Goal: Transaction & Acquisition: Subscribe to service/newsletter

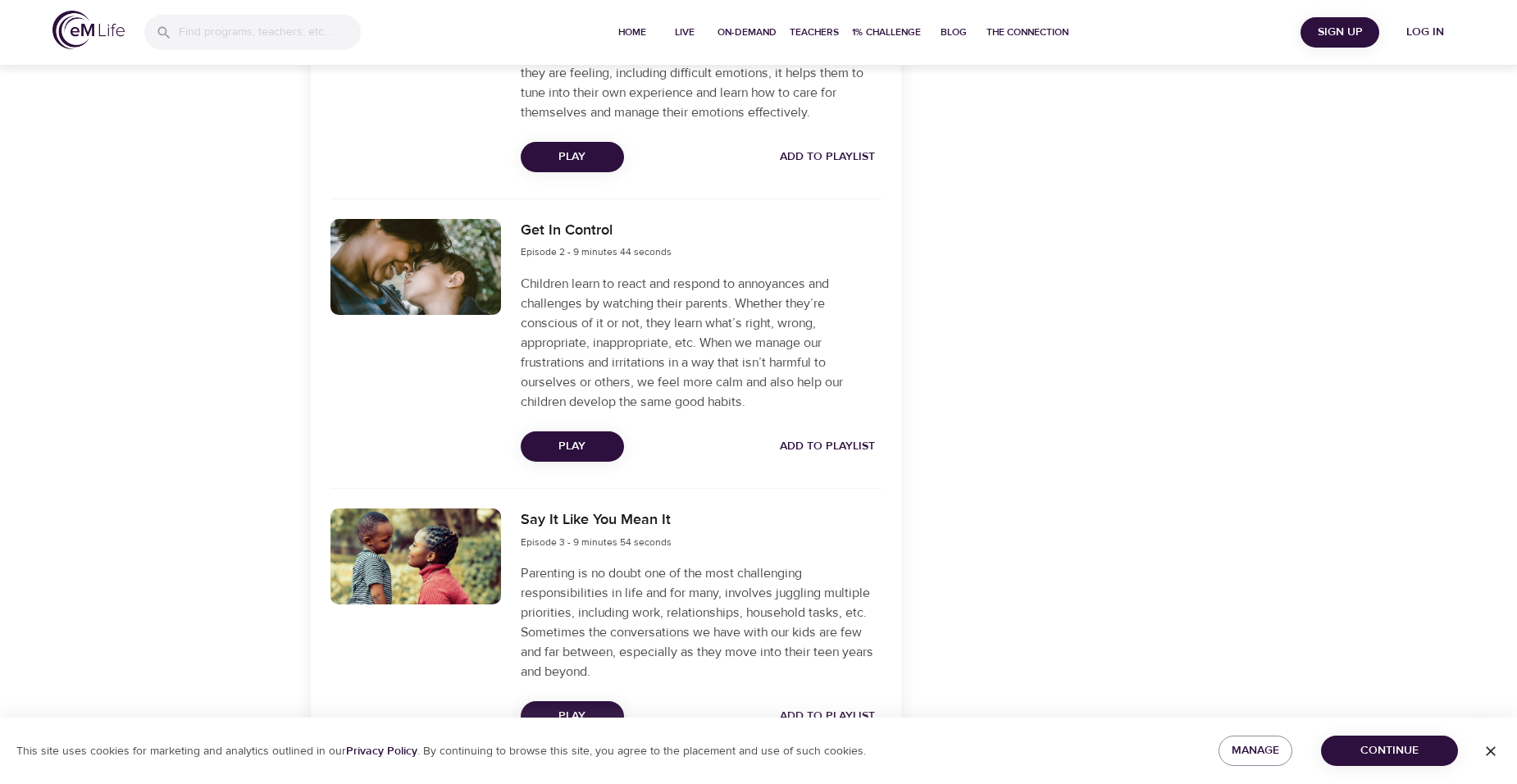
scroll to position [820, 0]
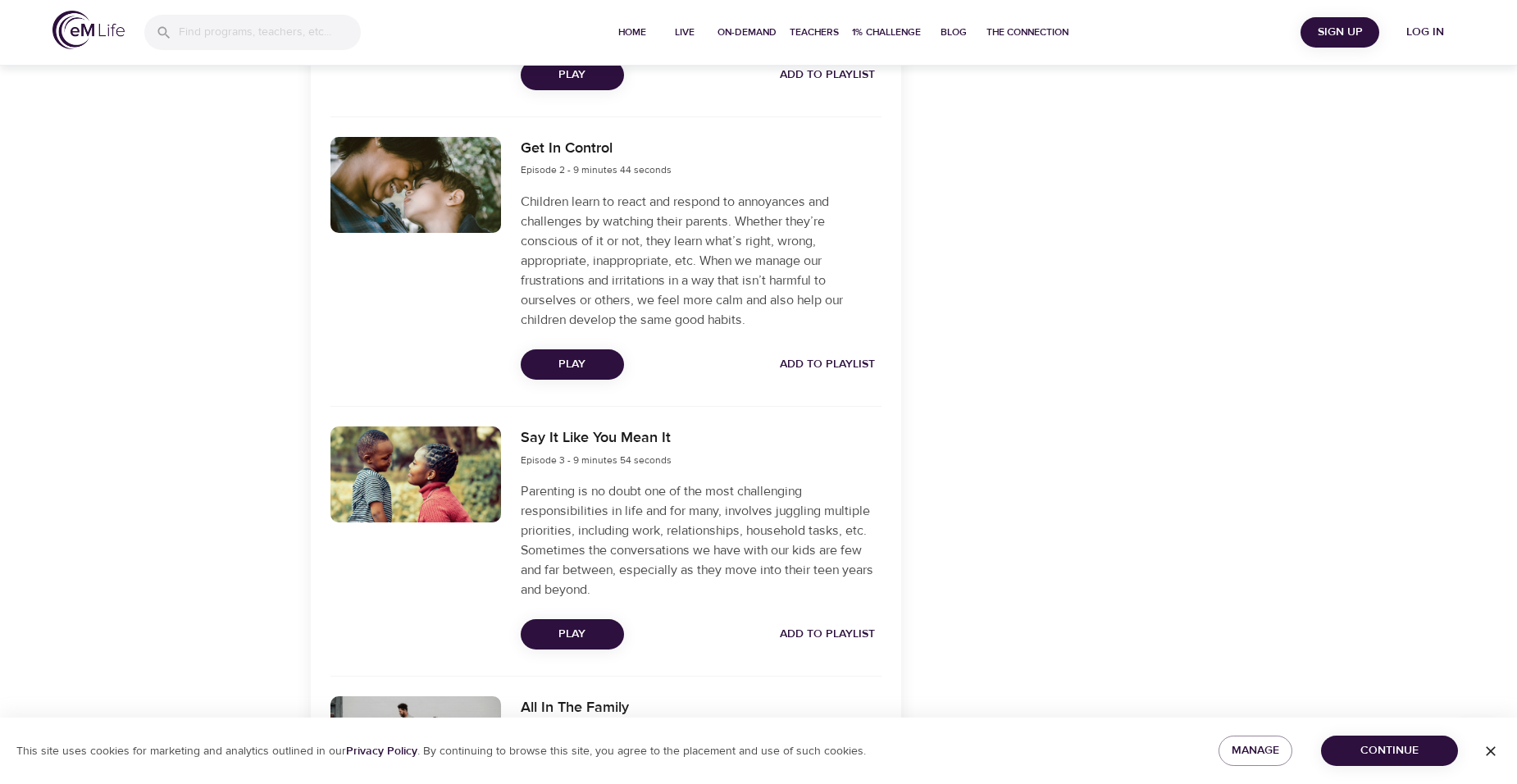
click at [1147, 479] on div "Categories [MEDICAL_DATA] Parenting The eMCC™ Skills Awareness Curious Observat…" at bounding box center [1064, 549] width 305 height 2339
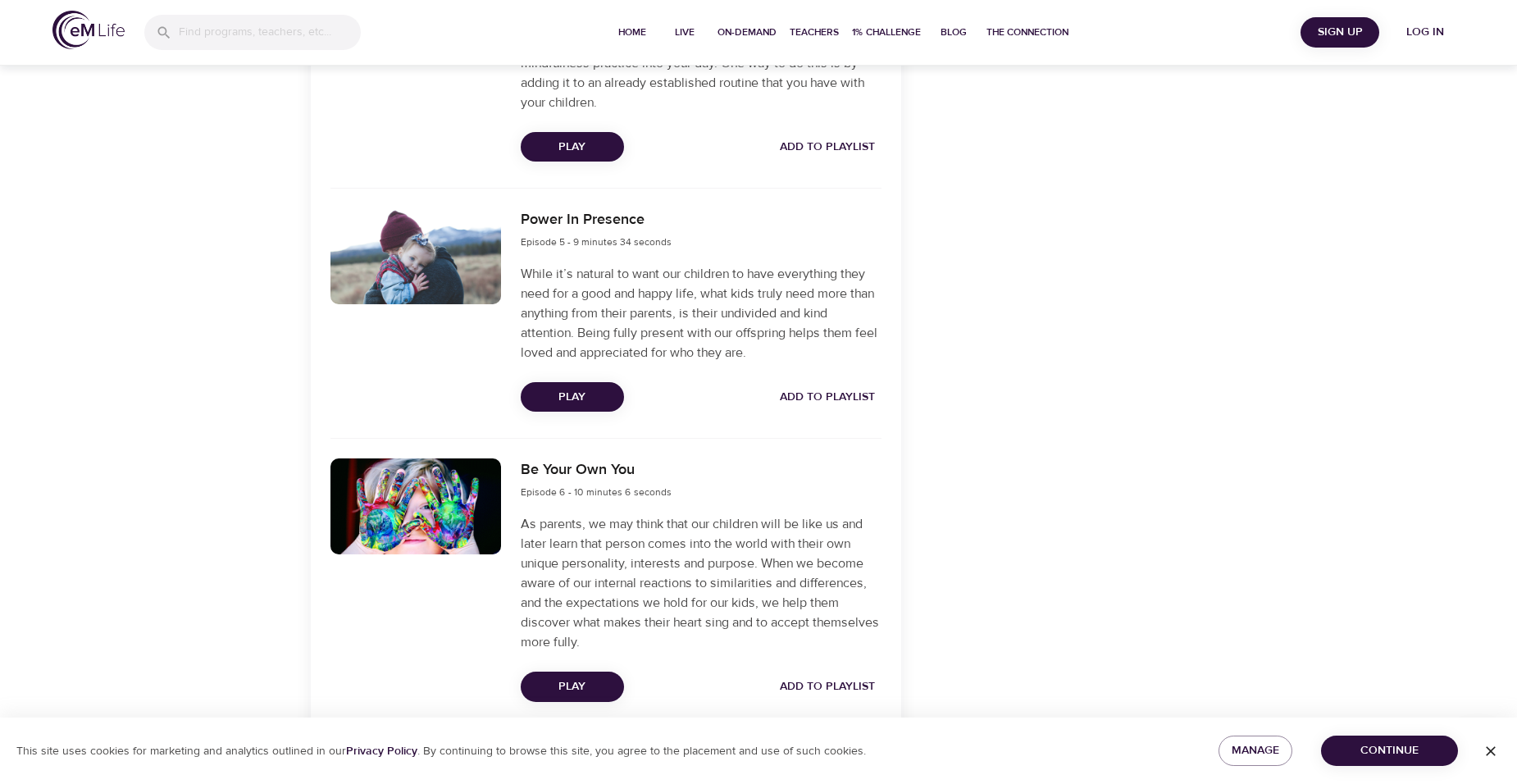
scroll to position [1828, 0]
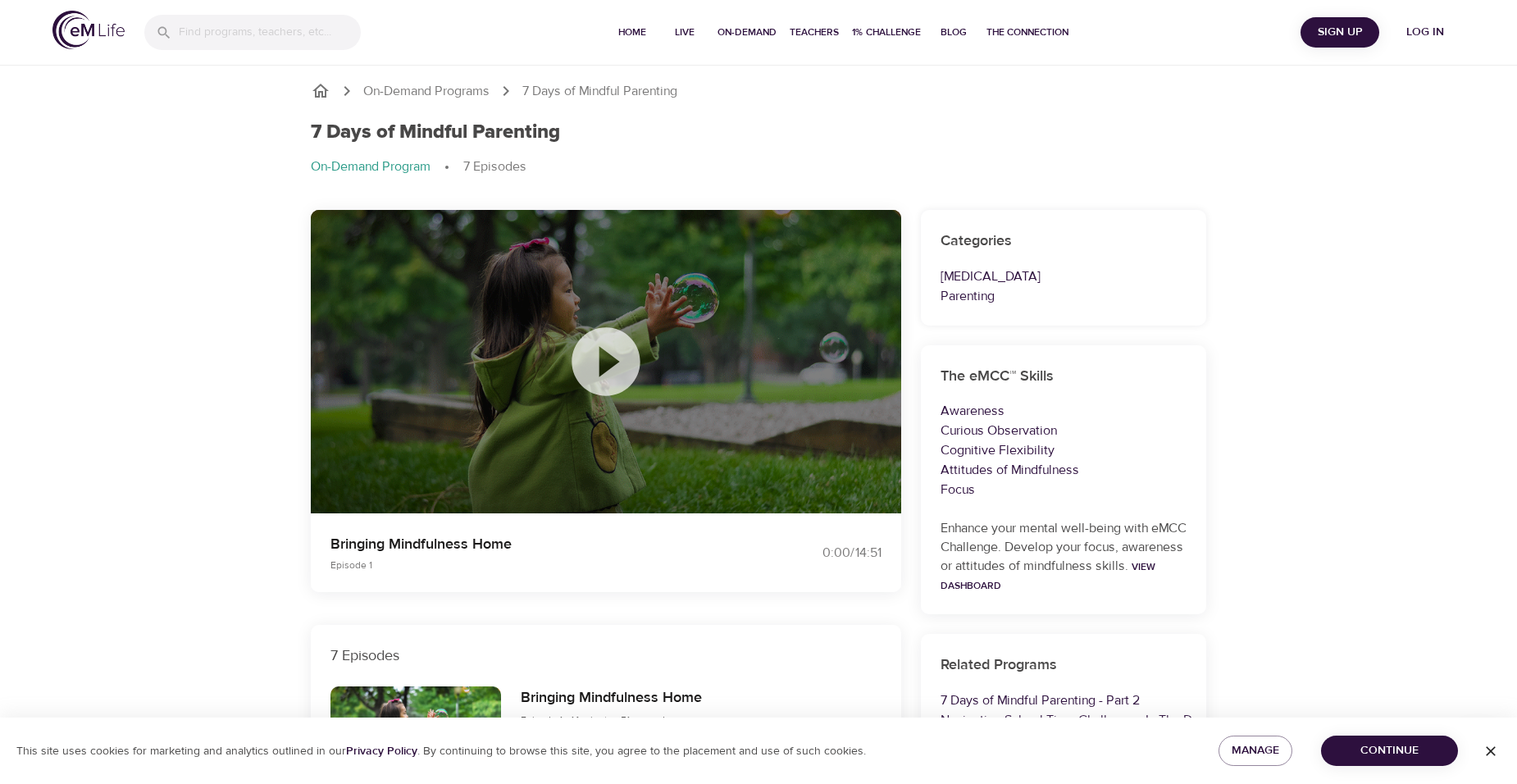
click at [602, 373] on icon at bounding box center [605, 361] width 82 height 82
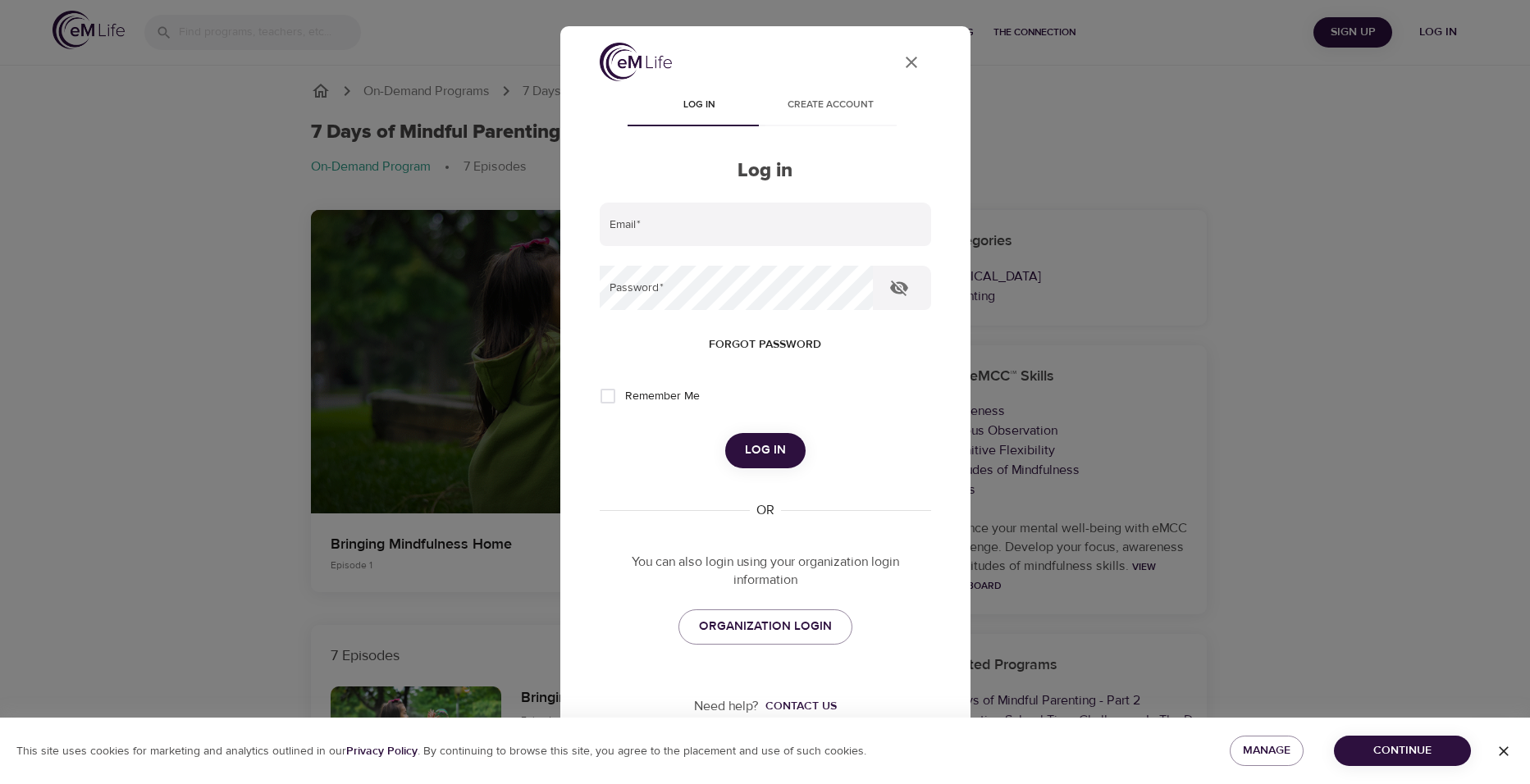
click at [901, 67] on icon "User Profile" at bounding box center [911, 62] width 19 height 19
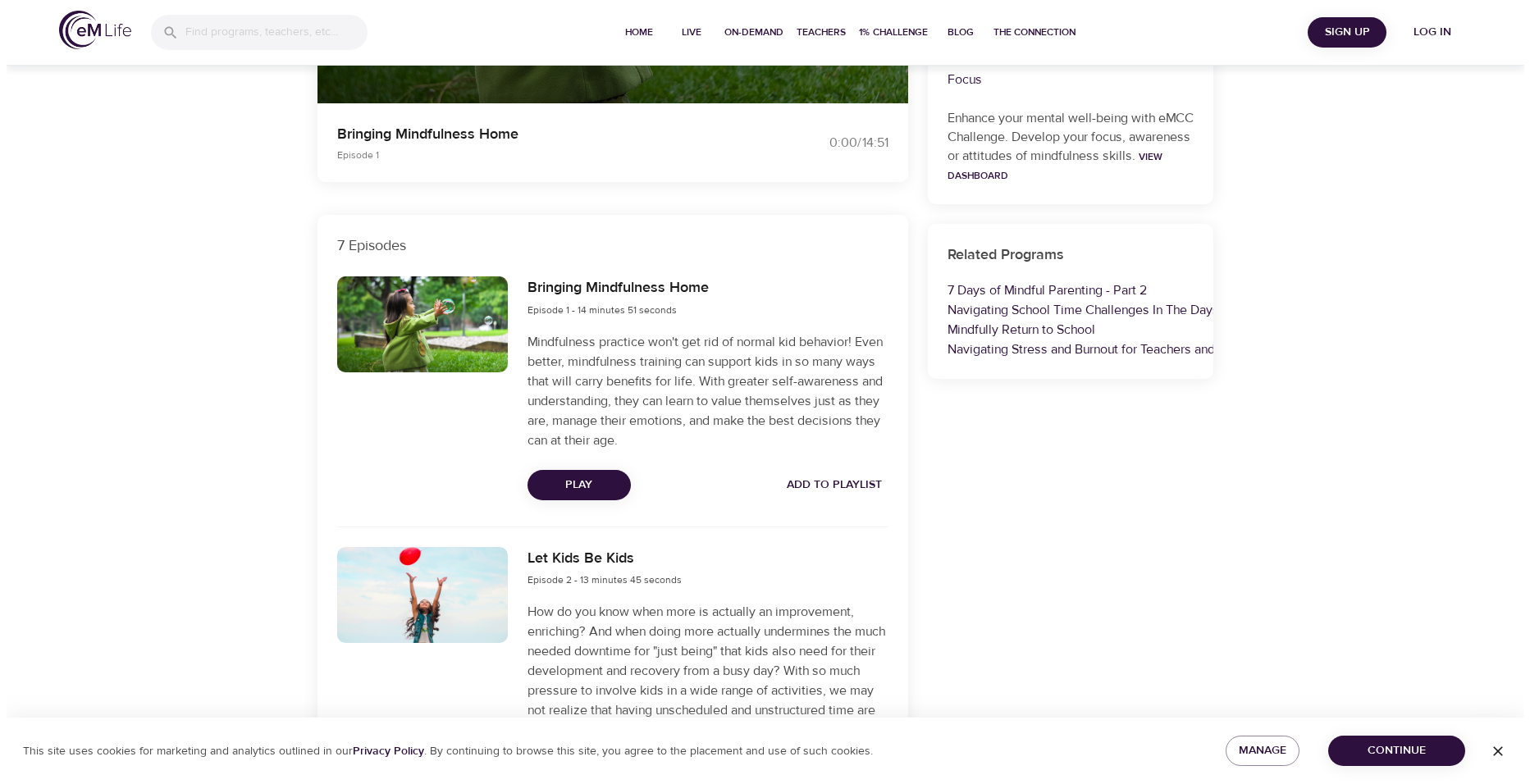
scroll to position [656, 0]
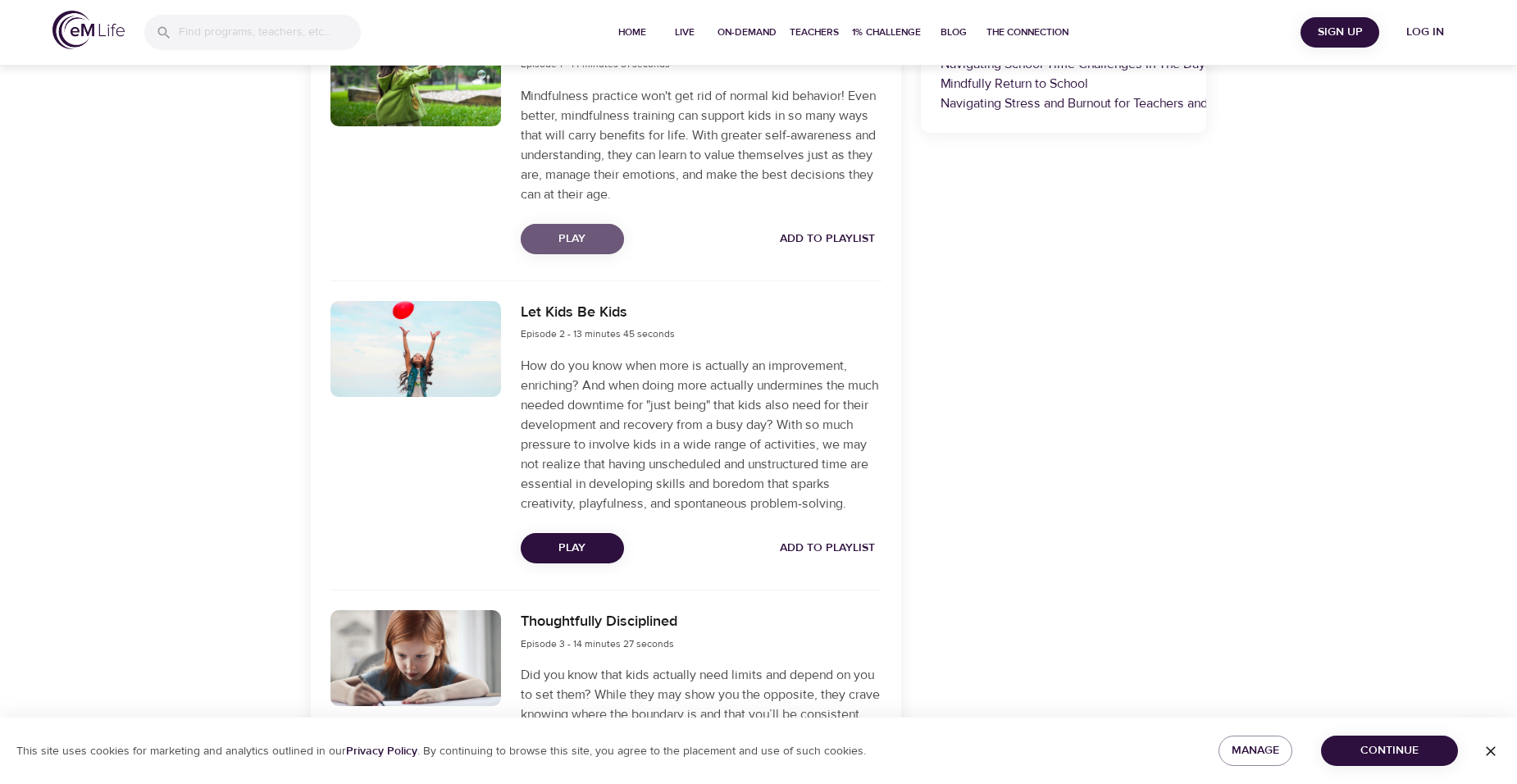
click at [559, 241] on span "Play" at bounding box center [573, 238] width 77 height 20
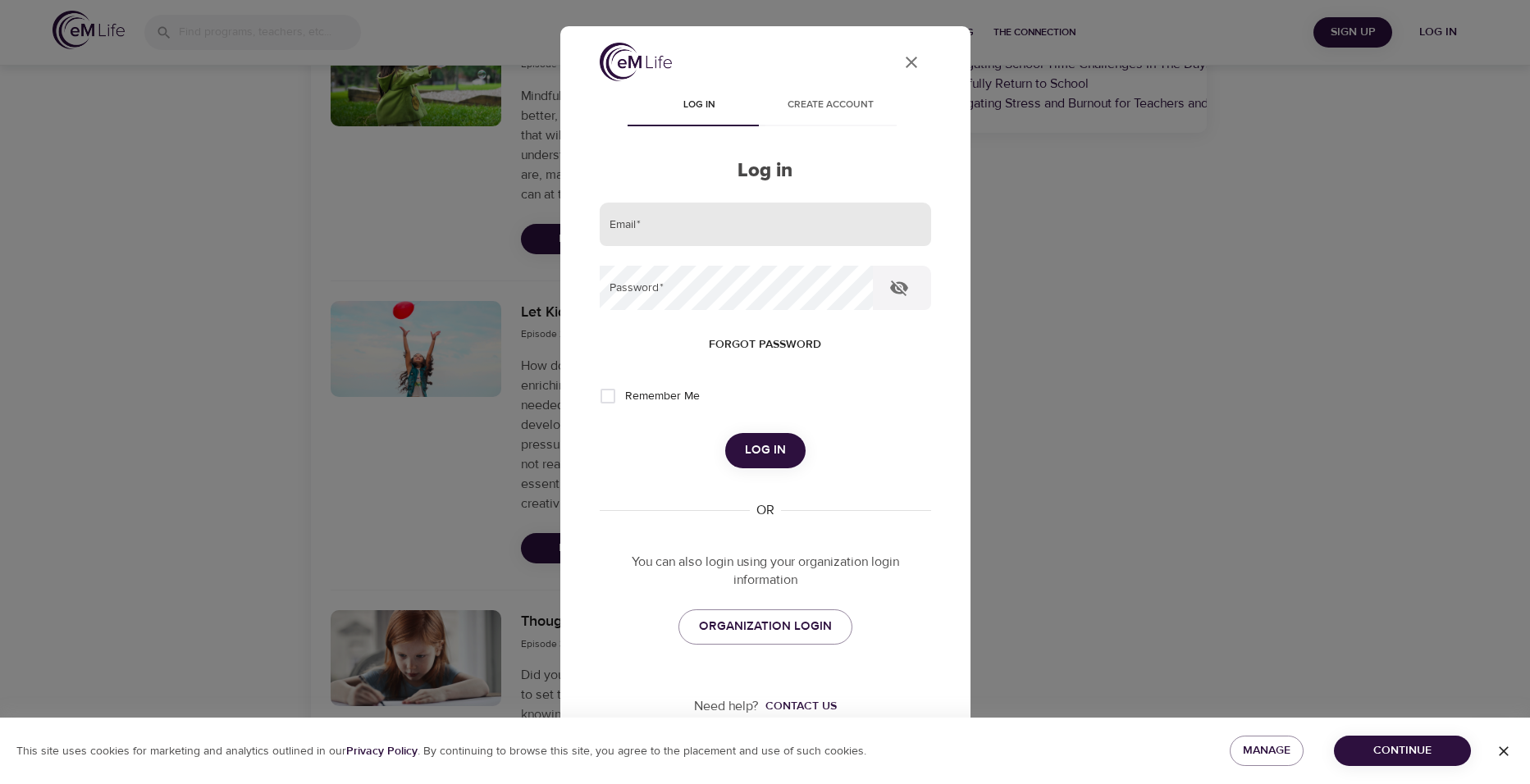
click at [672, 228] on input "email" at bounding box center [765, 225] width 331 height 44
type input "skertz4@stlcc.edu"
click at [741, 631] on span "ORGANIZATION LOGIN" at bounding box center [766, 627] width 133 height 21
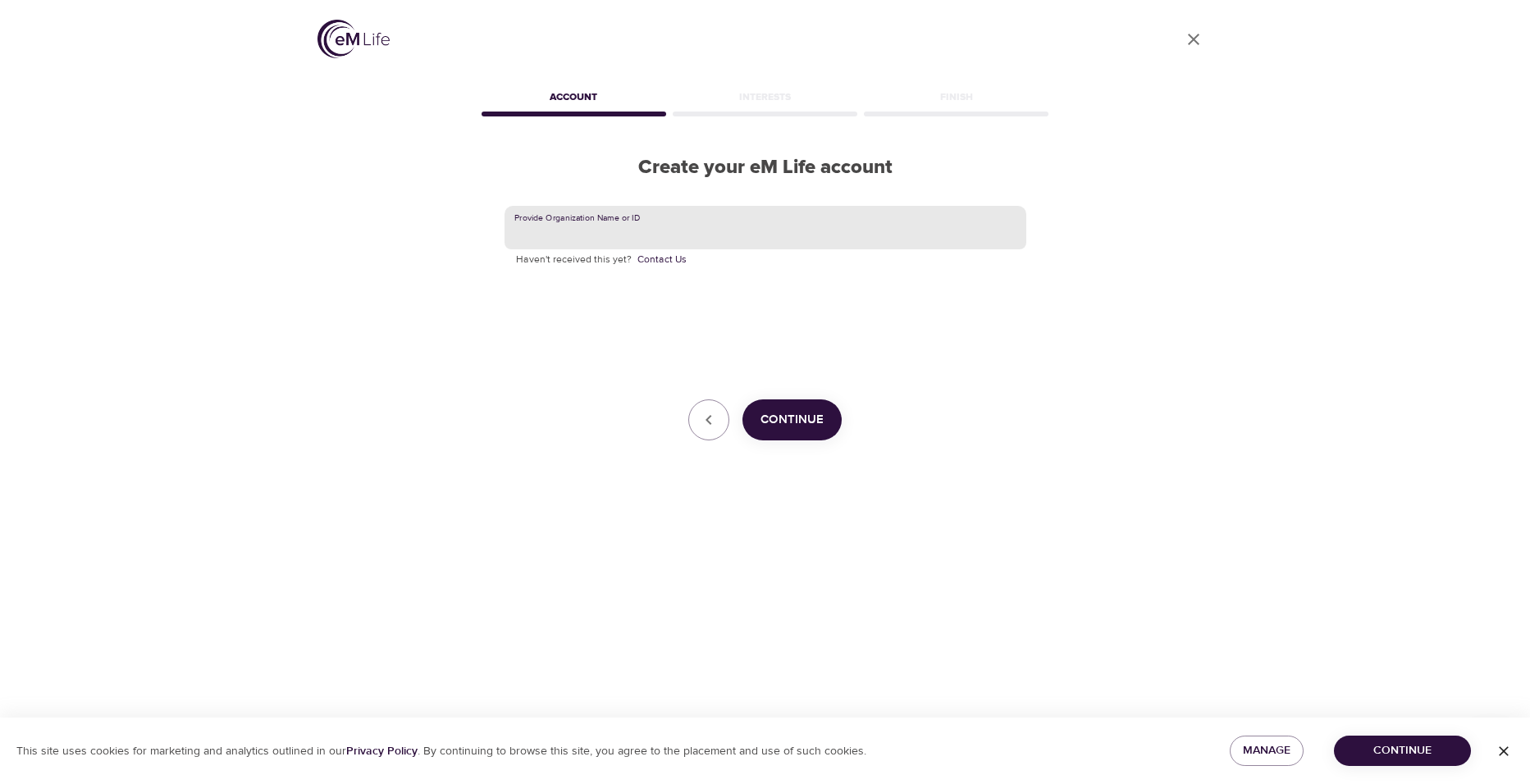
click at [697, 230] on input "text" at bounding box center [765, 228] width 522 height 44
type input "St. Louis Community College"
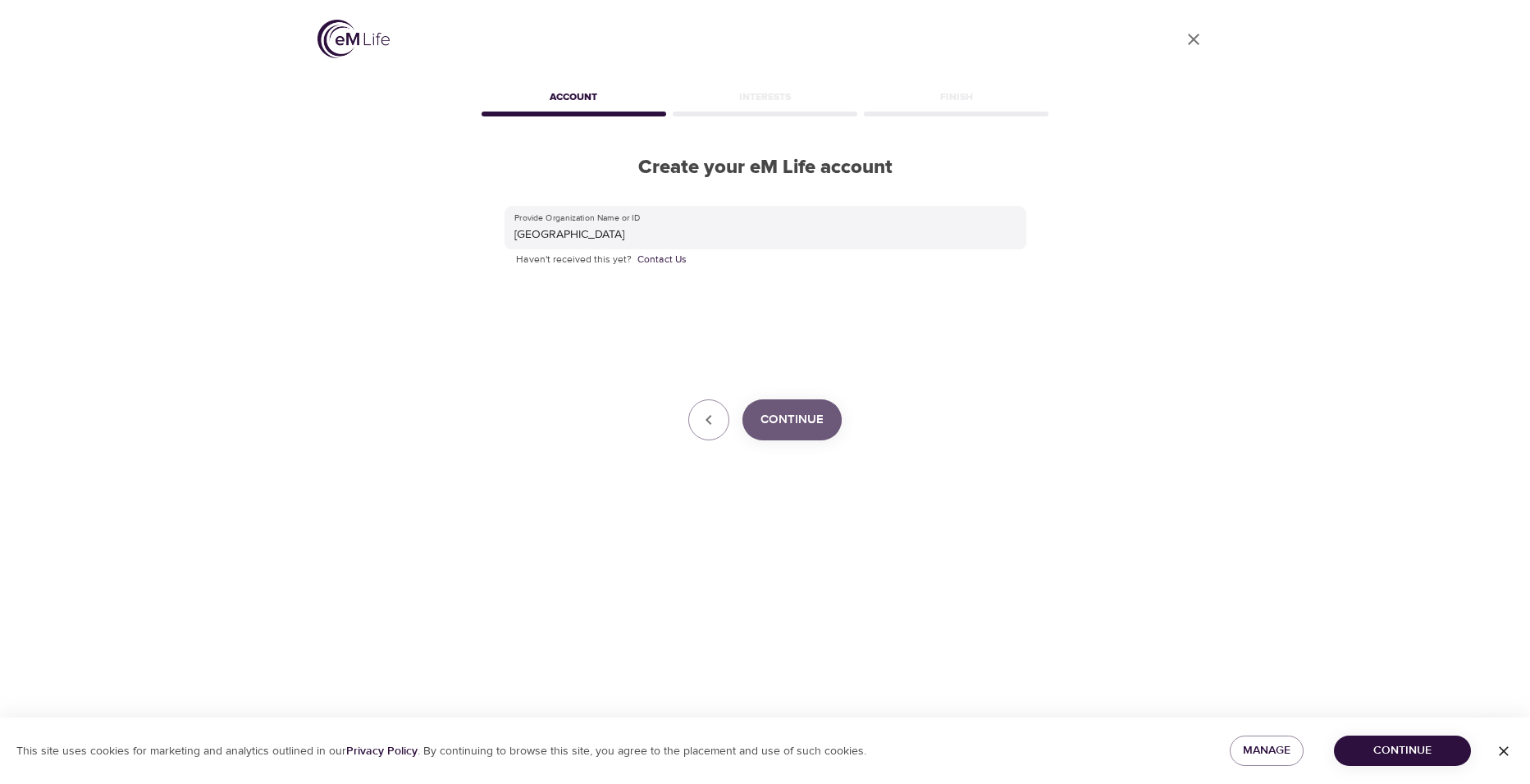
click at [813, 426] on span "Continue" at bounding box center [791, 420] width 63 height 21
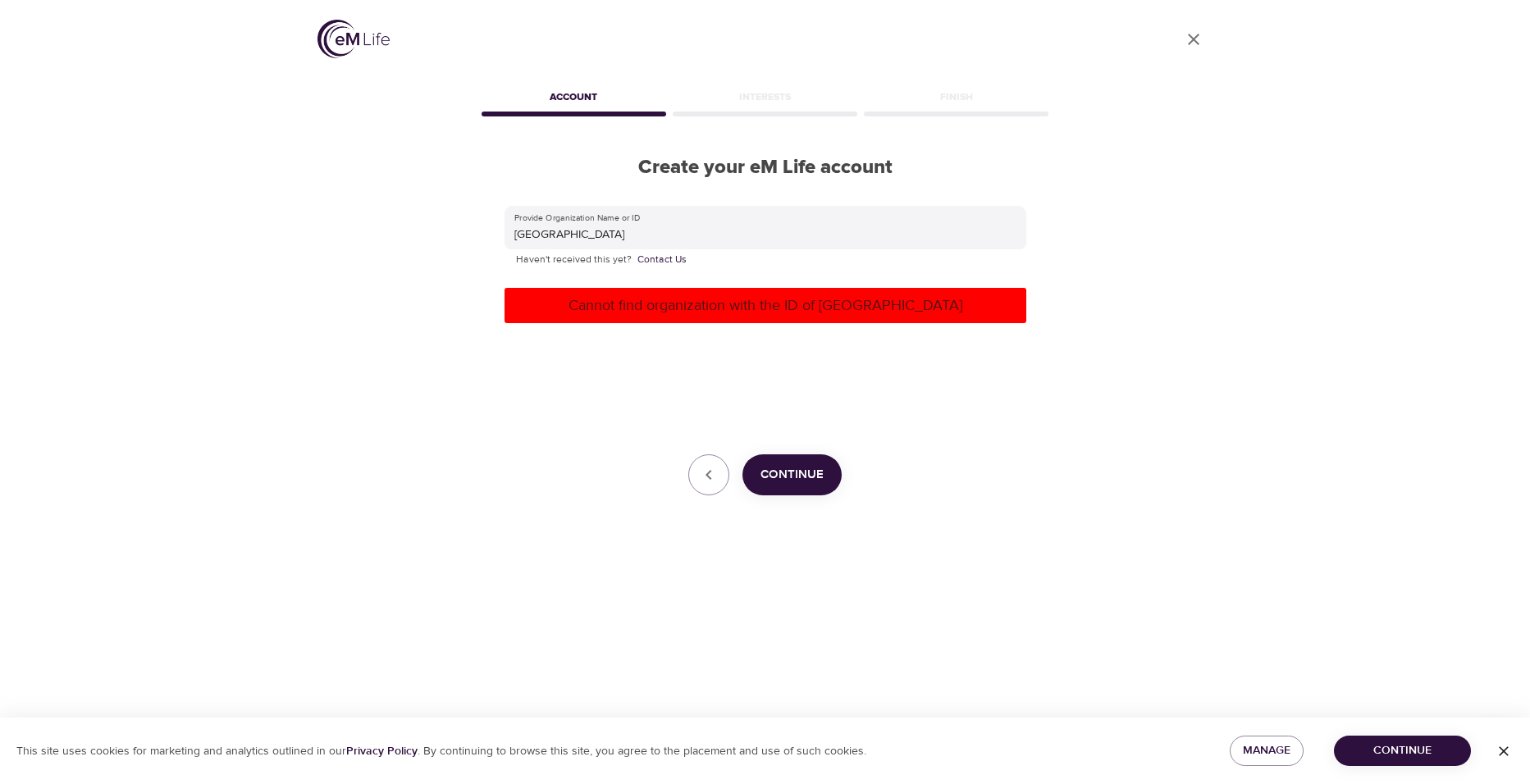
click at [288, 332] on div "User Profile Account Interests Finish Create your eM Life account Provide Organ…" at bounding box center [765, 392] width 1530 height 784
click at [553, 440] on div "Provide Organization Name or ID St. Louis Community College Haven't received th…" at bounding box center [765, 350] width 522 height 291
click at [761, 471] on span "Continue" at bounding box center [791, 475] width 63 height 21
click at [719, 480] on icon "button" at bounding box center [709, 475] width 19 height 19
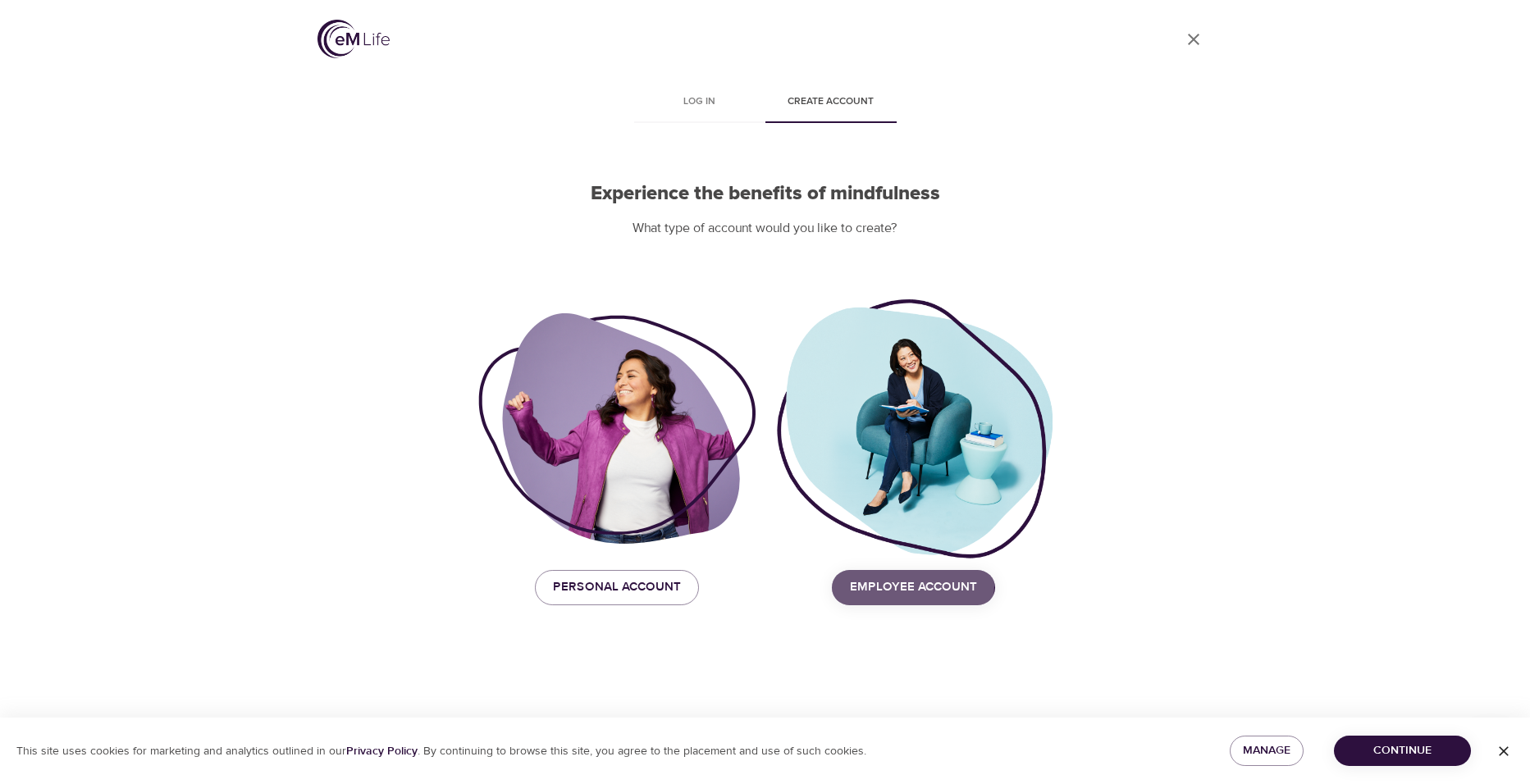
click at [884, 585] on span "Employee Account" at bounding box center [914, 587] width 128 height 21
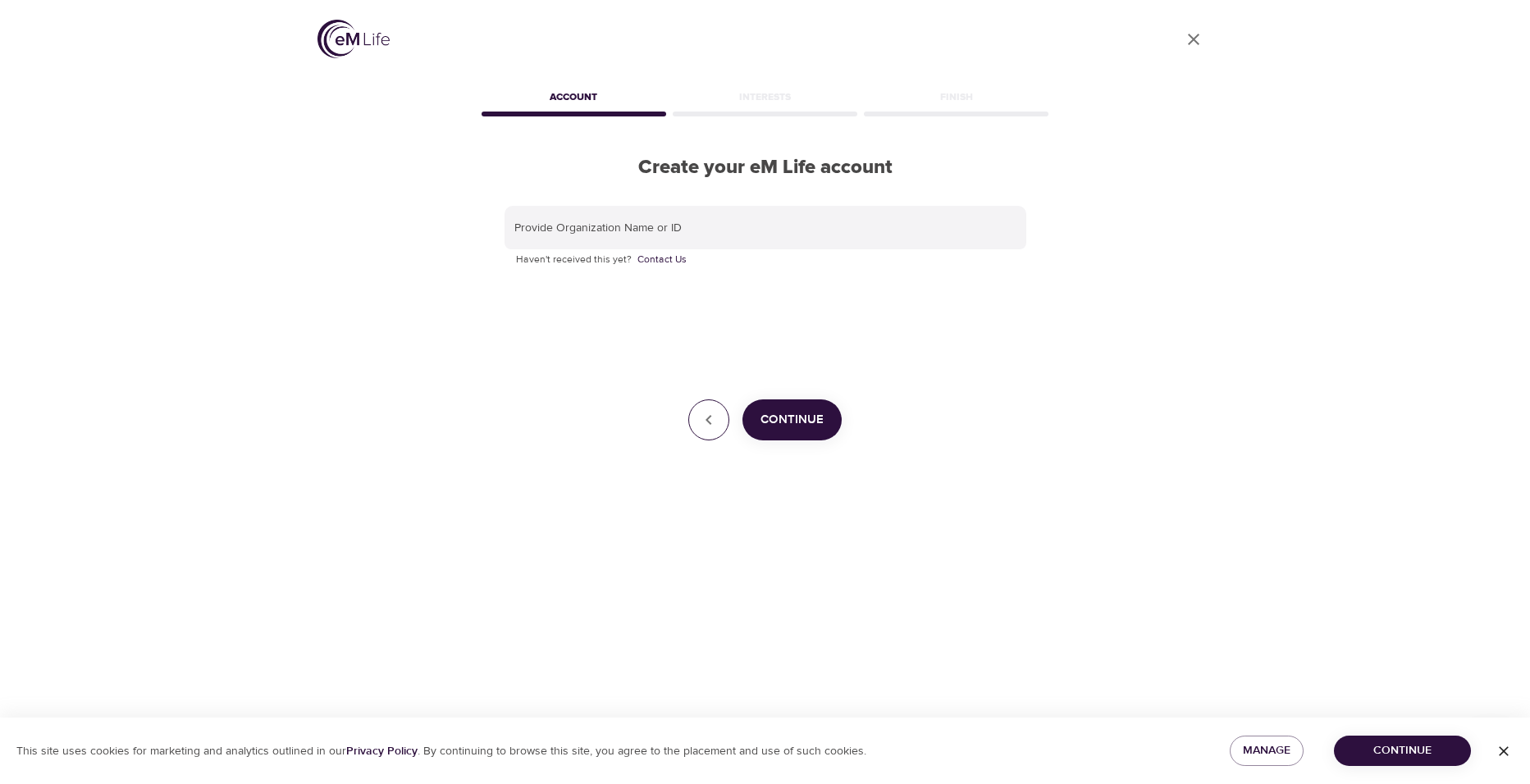
click at [710, 431] on button "button" at bounding box center [709, 420] width 41 height 41
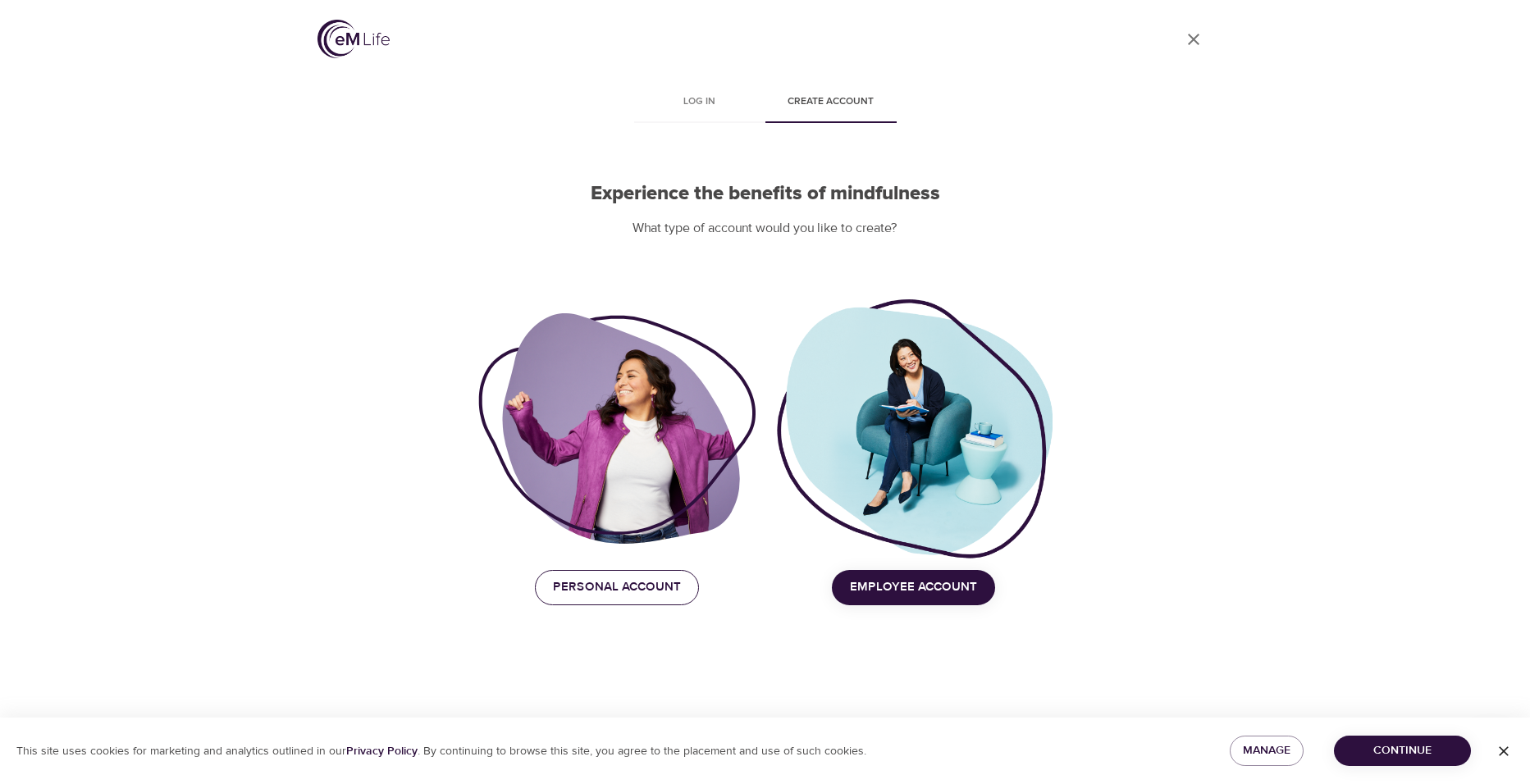
click at [657, 585] on span "Personal Account" at bounding box center [616, 587] width 128 height 21
